Goal: Information Seeking & Learning: Check status

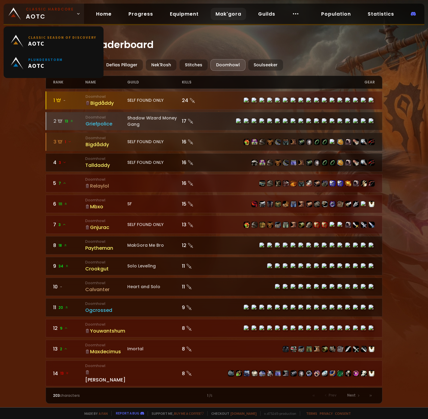
click at [63, 14] on span "Classic Hardcore AOTC" at bounding box center [50, 14] width 48 height 14
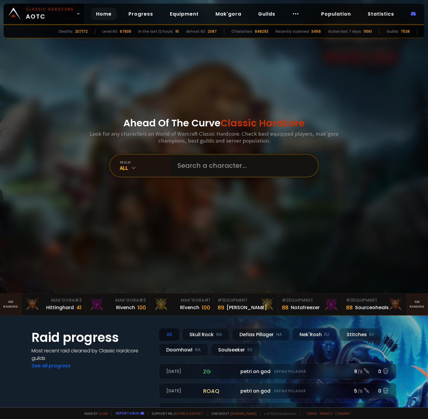
click at [195, 166] on input "text" at bounding box center [242, 166] width 137 height 22
paste input "ivebenfukn"
type input "ivebenfukn"
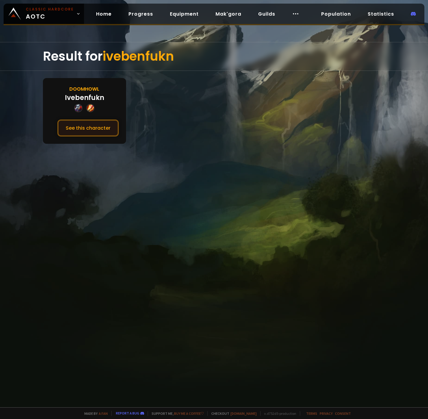
click at [86, 120] on button "See this character" at bounding box center [88, 127] width 62 height 17
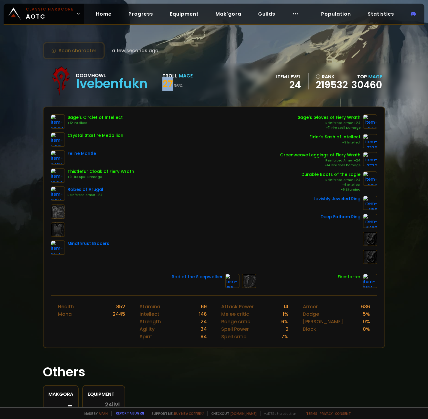
drag, startPoint x: 163, startPoint y: 81, endPoint x: 172, endPoint y: 83, distance: 9.1
click at [172, 83] on span "27" at bounding box center [167, 84] width 11 height 14
click at [20, 102] on div "Scan character a few seconds ago Doomhowl Ivebenfukn Troll Mage 27 36 % item le…" at bounding box center [214, 203] width 428 height 407
